Goal: Navigation & Orientation: Find specific page/section

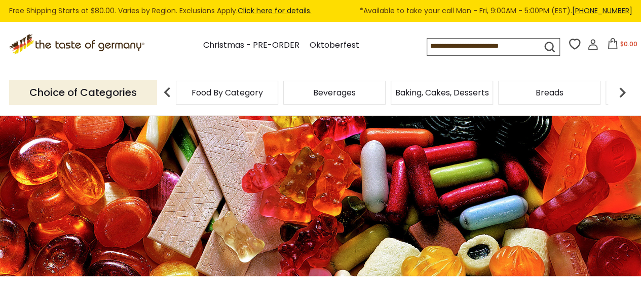
click at [168, 93] on img at bounding box center [167, 92] width 20 height 20
click at [476, 96] on span "Baking, Cakes, Desserts" at bounding box center [437, 93] width 94 height 8
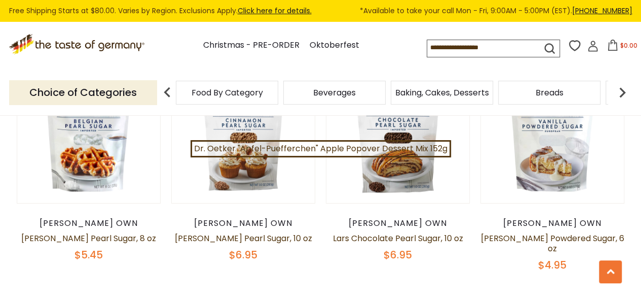
scroll to position [296, 0]
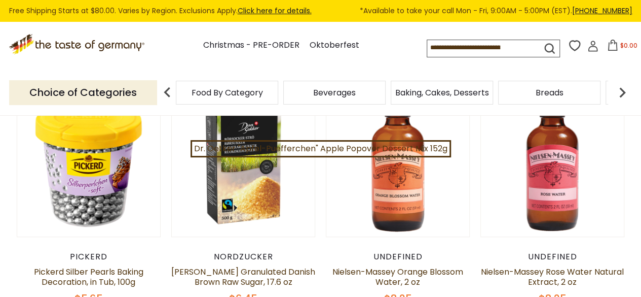
click at [624, 92] on img at bounding box center [622, 92] width 20 height 20
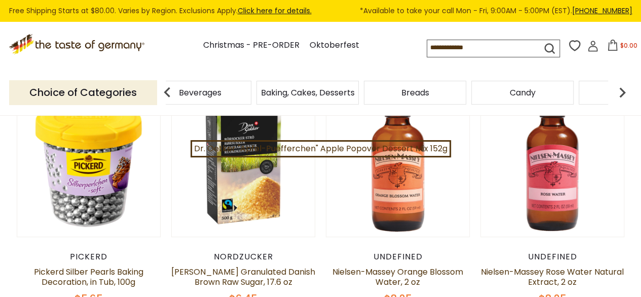
click at [144, 98] on div "Candy" at bounding box center [93, 93] width 102 height 24
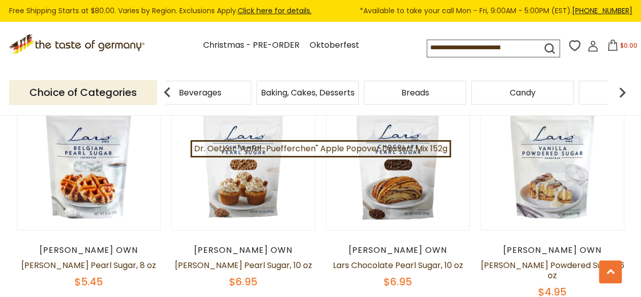
scroll to position [1560, 0]
